Goal: Transaction & Acquisition: Purchase product/service

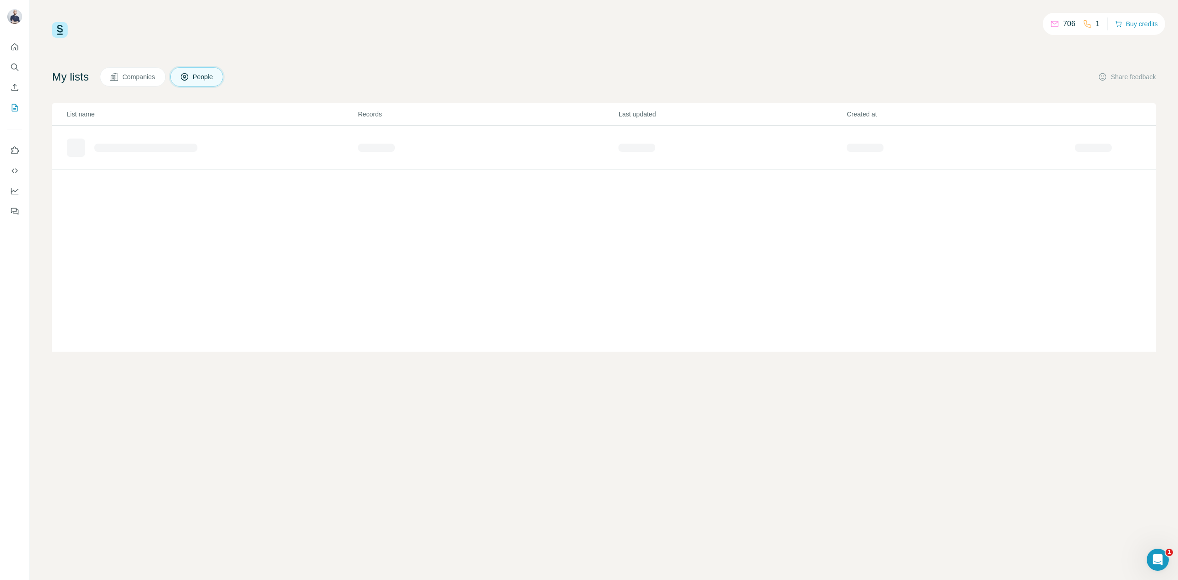
click at [805, 85] on div "My lists Companies People Share feedback" at bounding box center [604, 76] width 1104 height 19
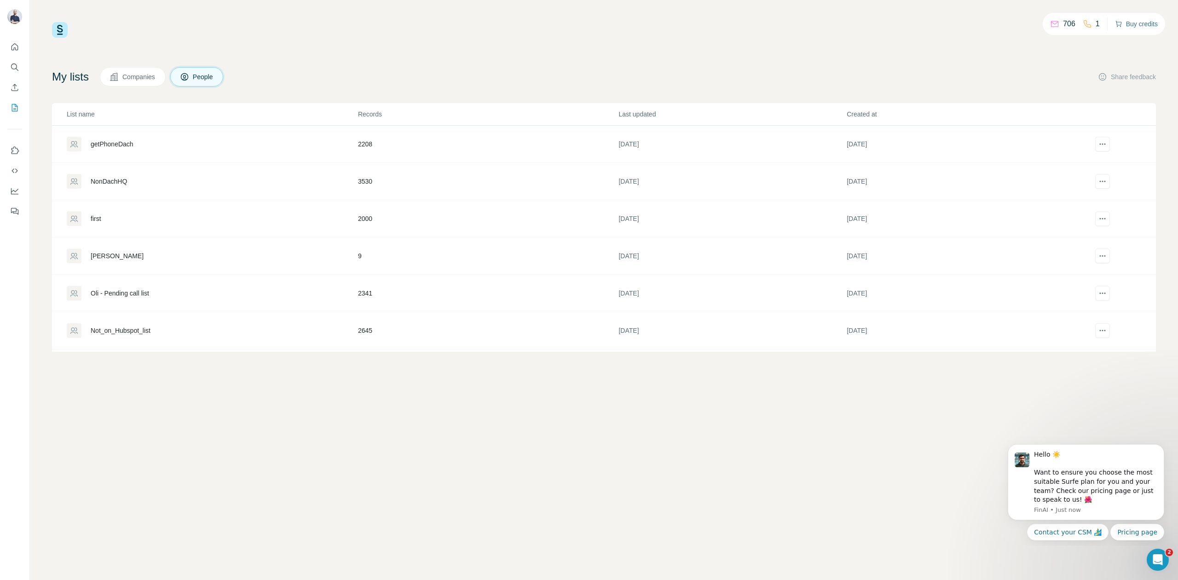
click at [1144, 22] on button "Buy credits" at bounding box center [1136, 23] width 43 height 13
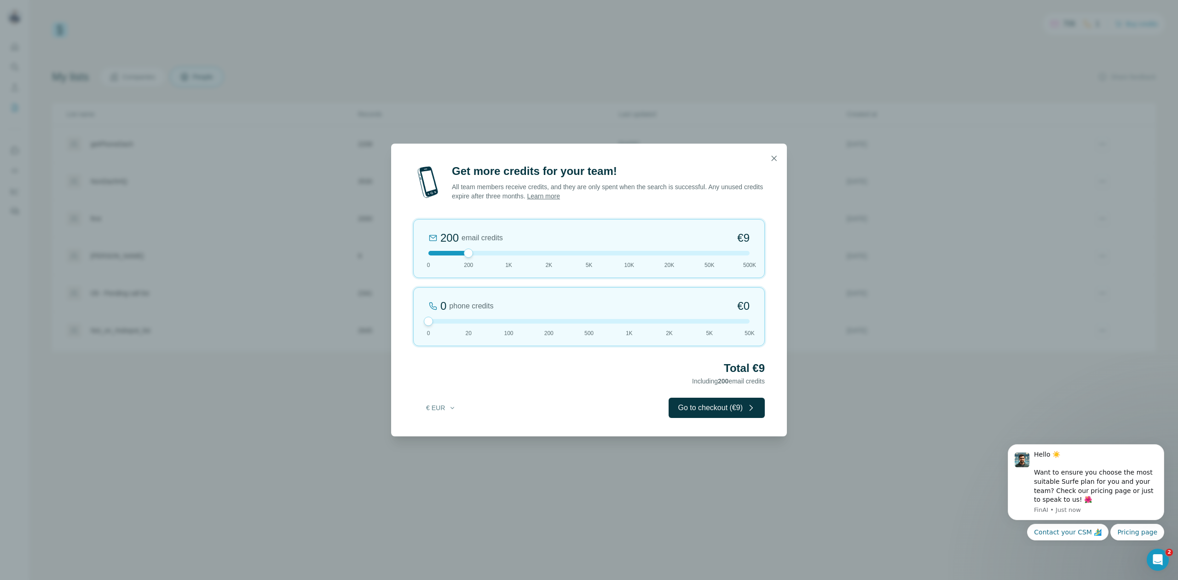
drag, startPoint x: 466, startPoint y: 319, endPoint x: 403, endPoint y: 323, distance: 62.7
click at [403, 323] on div "Get more credits for your team! All team members receive credits, and they are …" at bounding box center [589, 300] width 396 height 272
drag, startPoint x: 464, startPoint y: 255, endPoint x: 516, endPoint y: 257, distance: 51.6
click at [516, 257] on div "1K email credits €42 0 200 1K 2K 5K 10K 20K 50K 500K" at bounding box center [589, 248] width 352 height 59
click at [745, 411] on button "Go to checkout (€42)" at bounding box center [715, 408] width 100 height 20
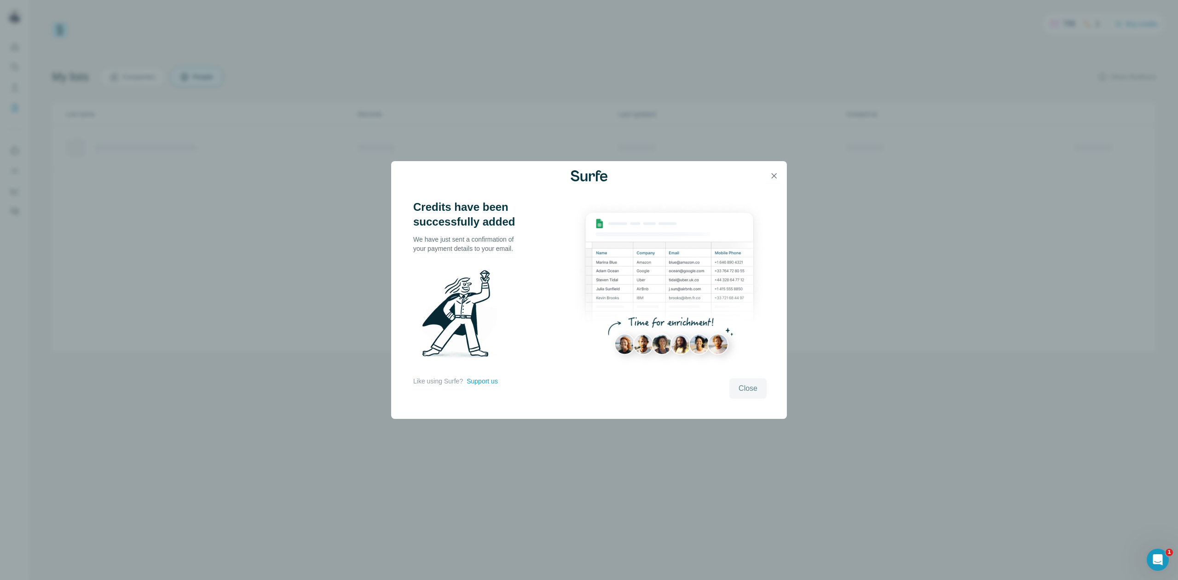
click at [751, 385] on span "Close" at bounding box center [748, 388] width 19 height 11
